Goal: Communication & Community: Answer question/provide support

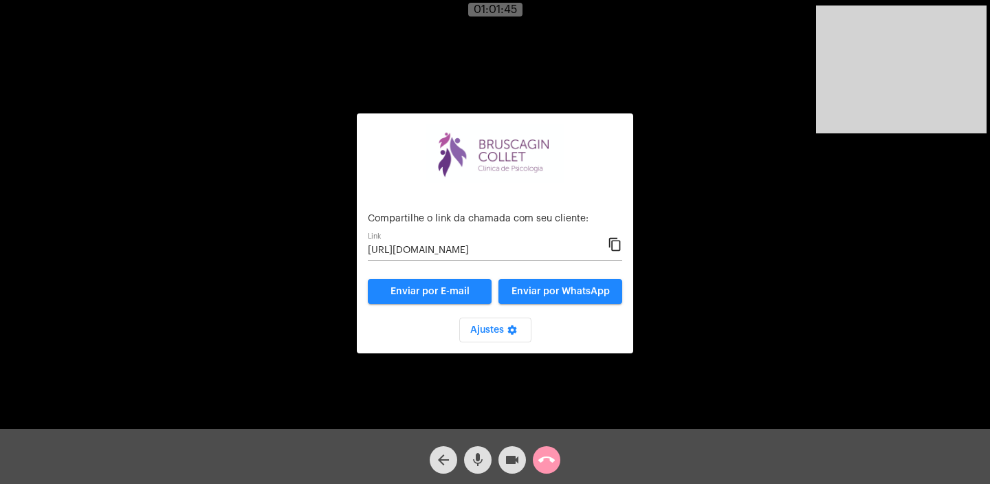
click at [615, 242] on mat-icon "content_copy" at bounding box center [615, 245] width 14 height 17
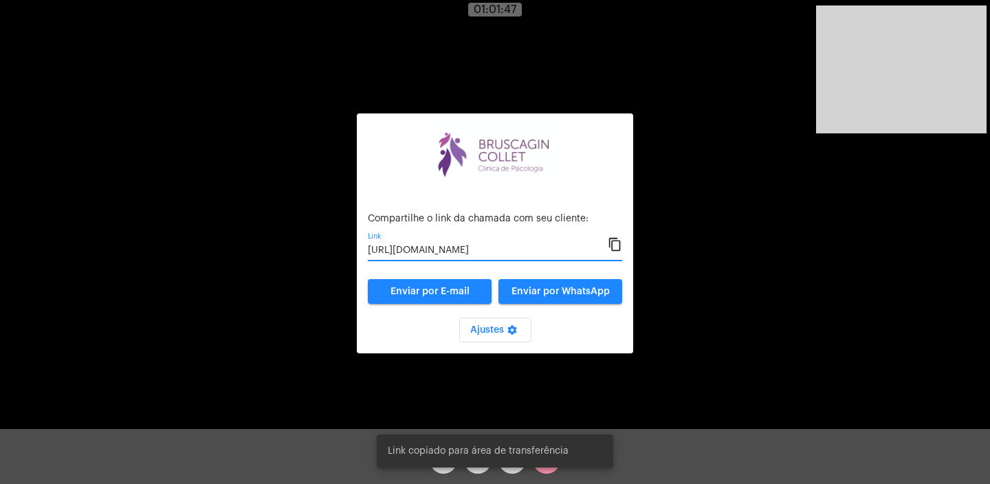
click at [556, 455] on span "Link copiado para área de transferência" at bounding box center [478, 451] width 181 height 14
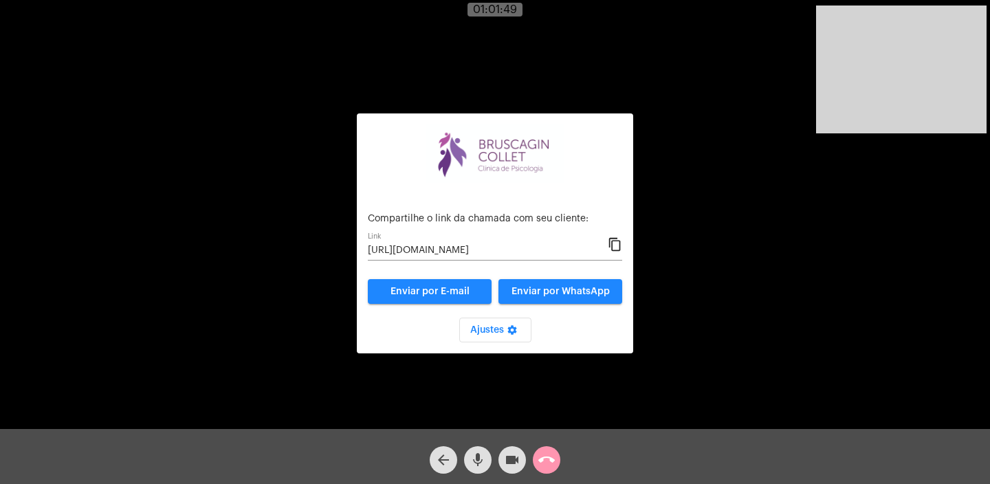
click at [542, 457] on mat-icon "call_end" at bounding box center [546, 460] width 17 height 17
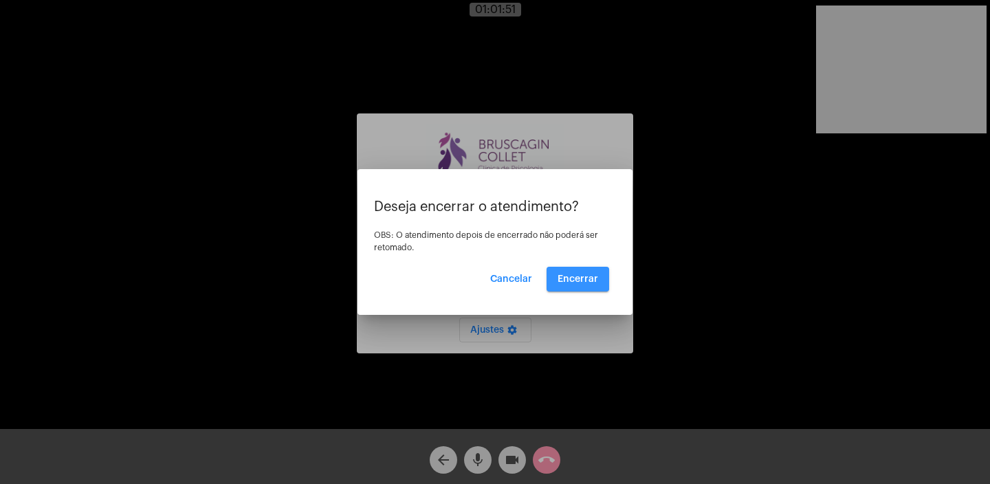
click at [574, 278] on span "Encerrar" at bounding box center [578, 279] width 41 height 10
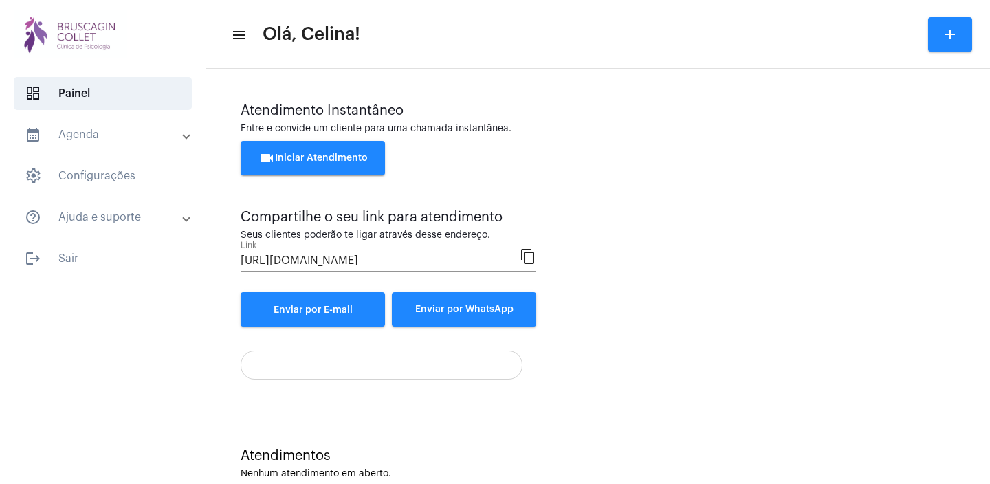
click at [319, 157] on span "videocam Iniciar Atendimento" at bounding box center [313, 158] width 109 height 10
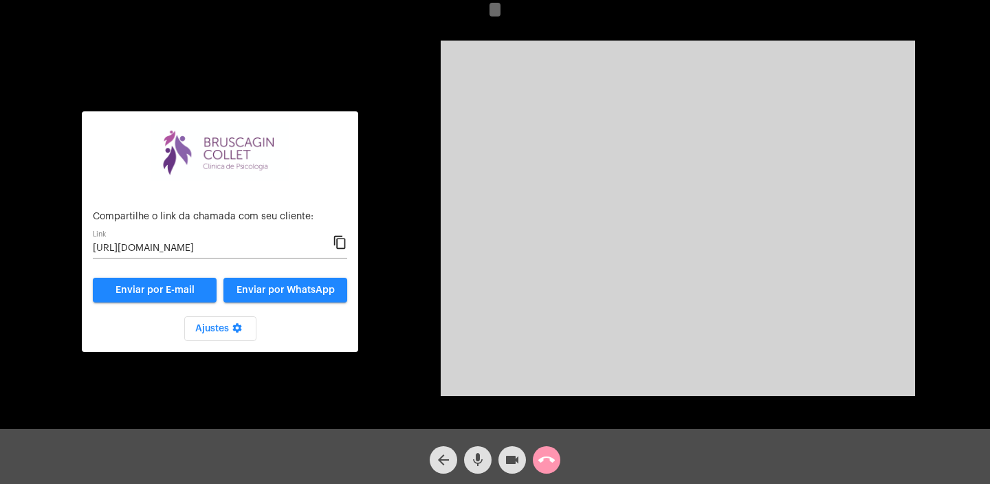
click at [338, 248] on mat-icon "content_copy" at bounding box center [340, 242] width 14 height 17
